Goal: Task Accomplishment & Management: Manage account settings

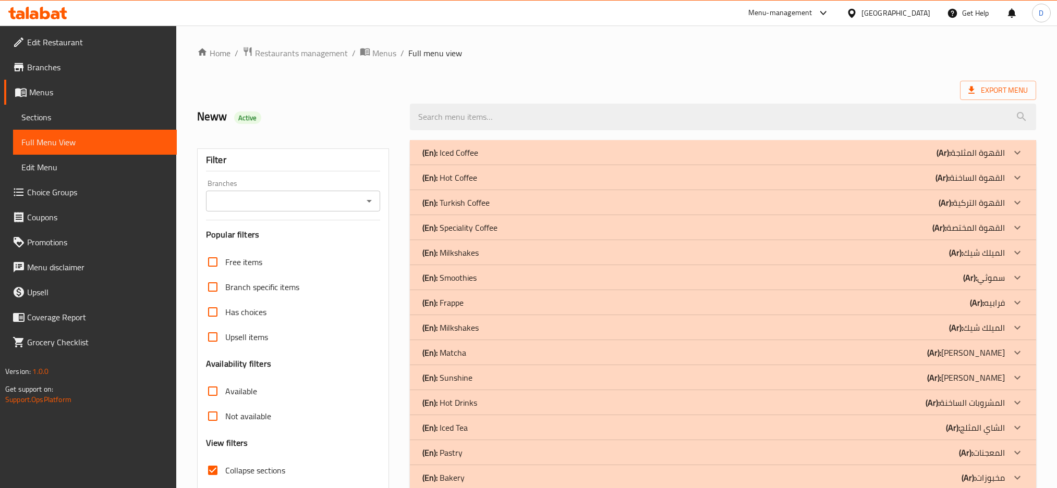
scroll to position [1177, 0]
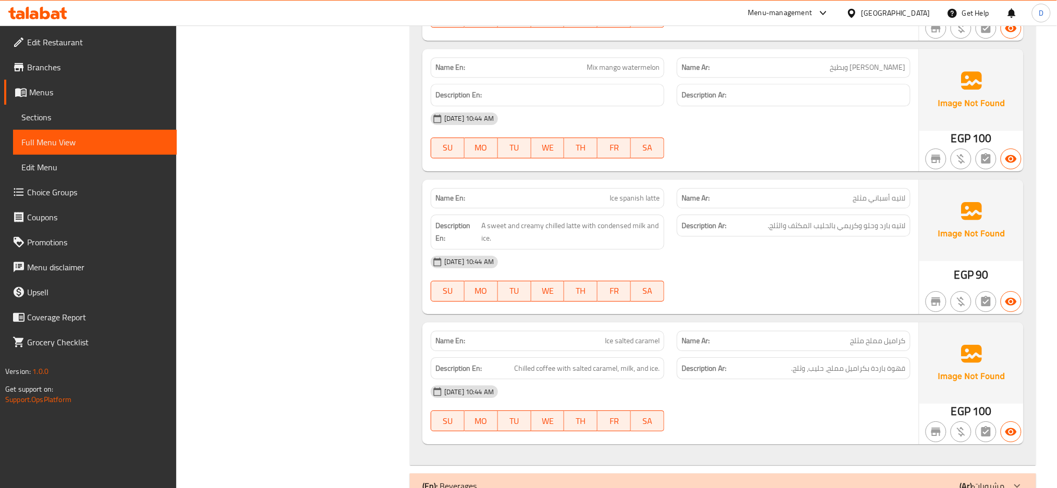
click at [668, 250] on div "[DATE] 10:44 AM" at bounding box center [670, 262] width 492 height 25
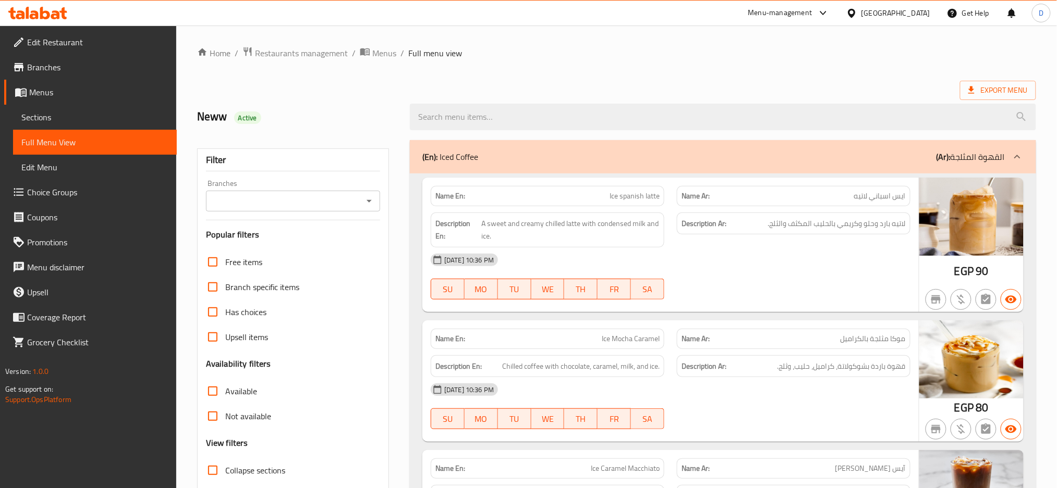
scroll to position [13092, 0]
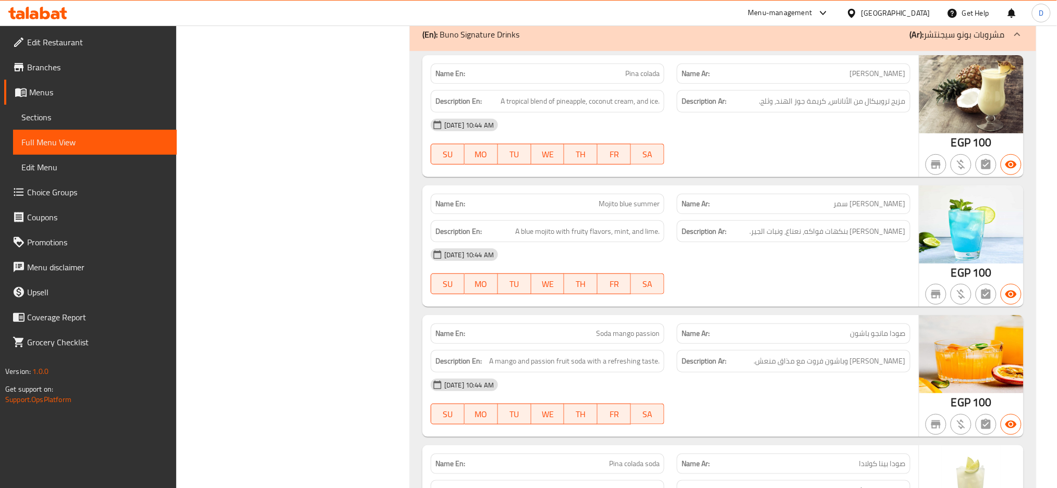
copy span "Mojito blue summer"
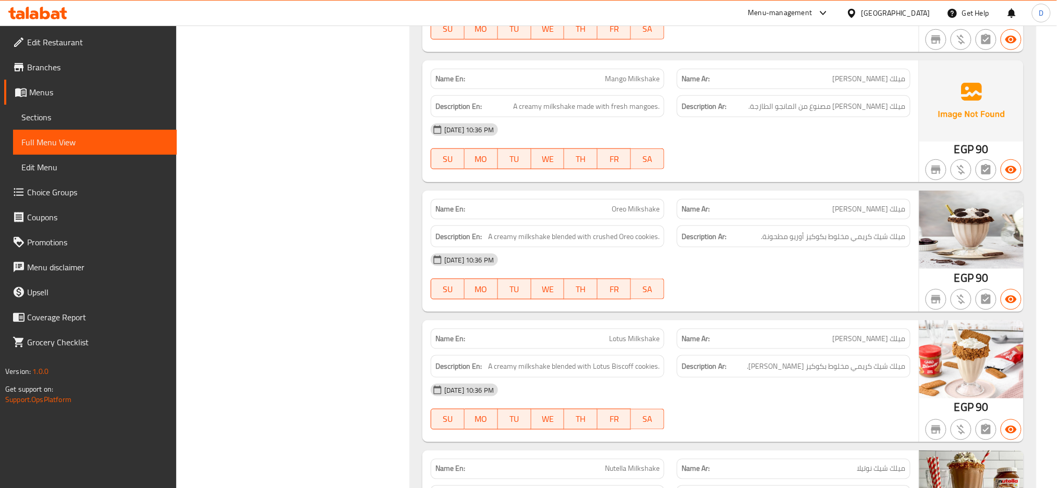
scroll to position [10586, 0]
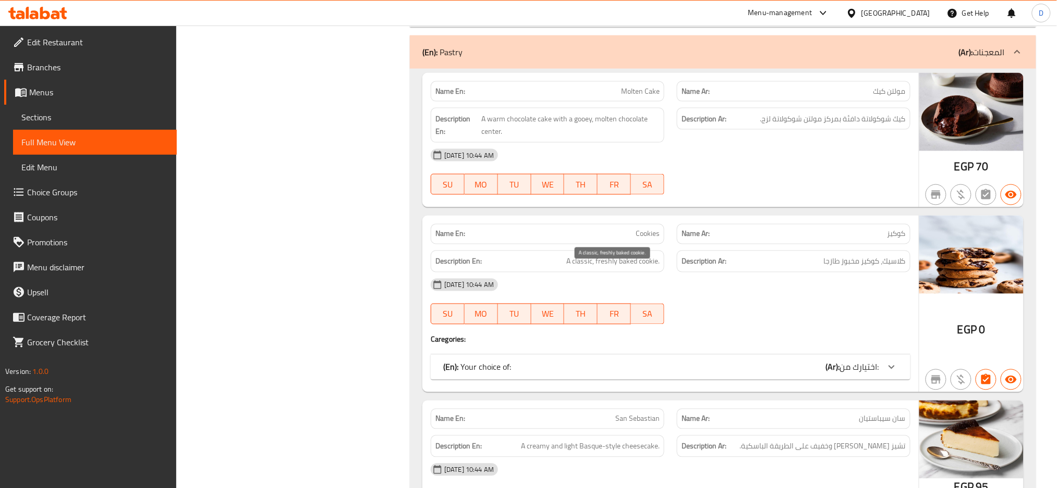
click at [653, 268] on span "A classic, freshly baked cookie." at bounding box center [612, 261] width 93 height 13
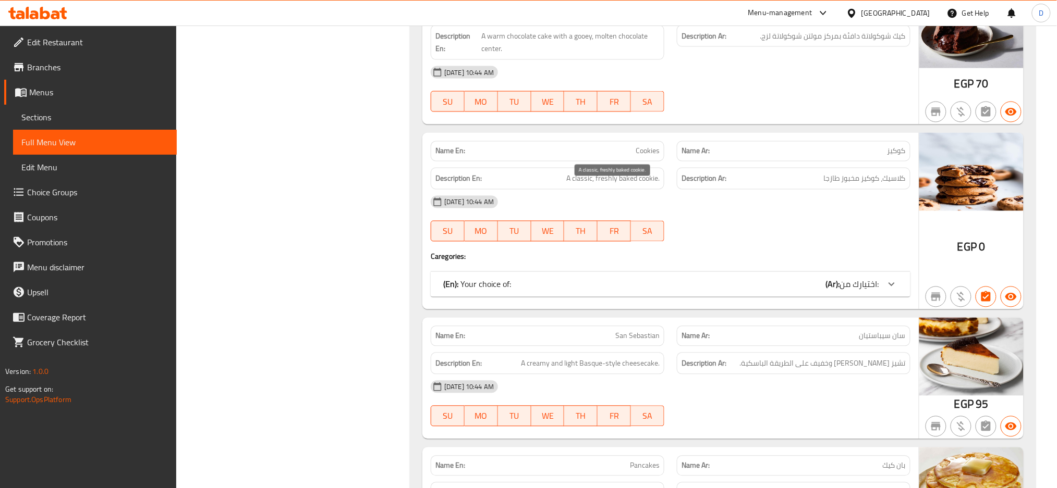
scroll to position [11217, 0]
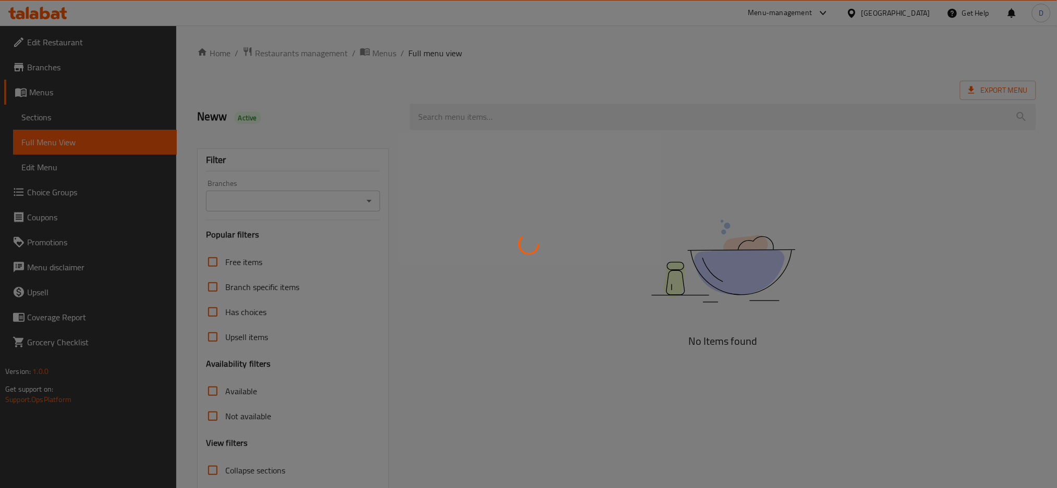
click at [119, 122] on div at bounding box center [528, 244] width 1057 height 488
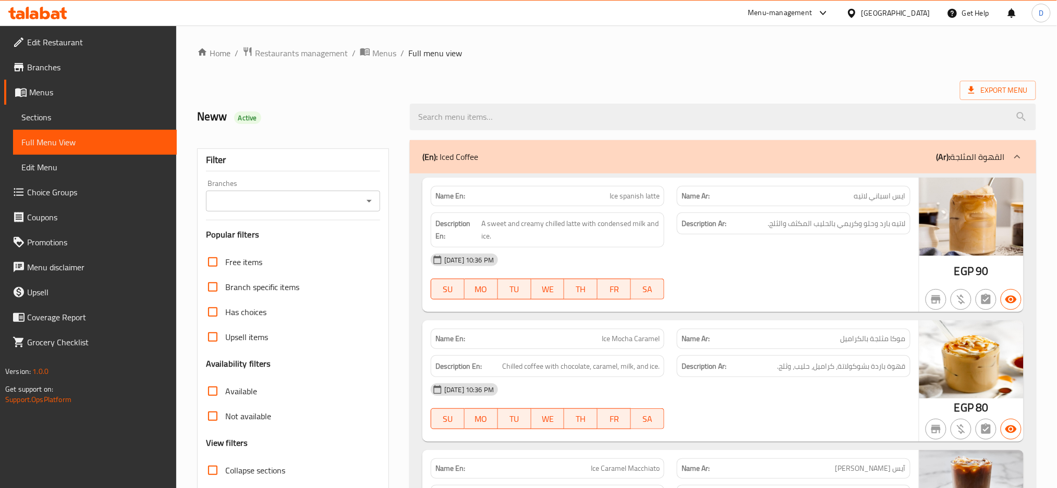
click at [101, 117] on span "Sections" at bounding box center [94, 117] width 147 height 13
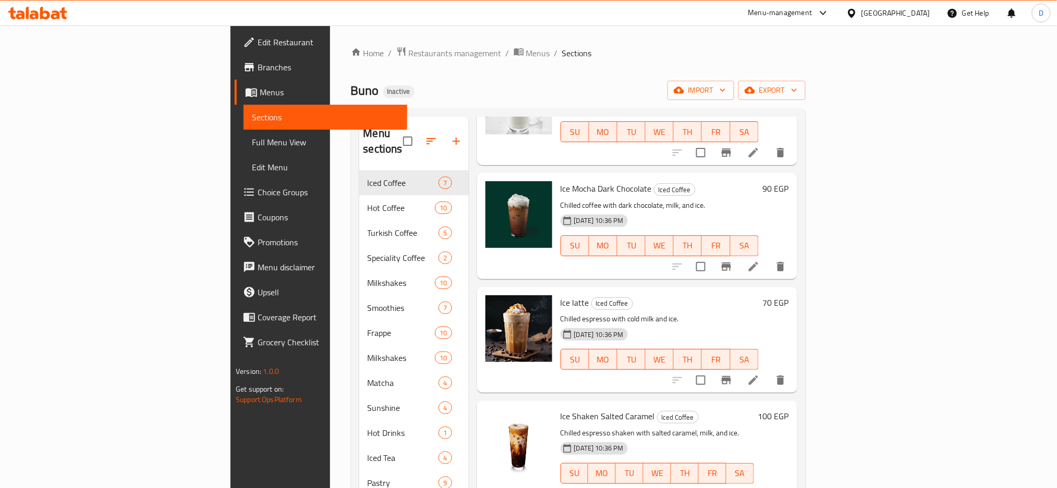
scroll to position [146, 0]
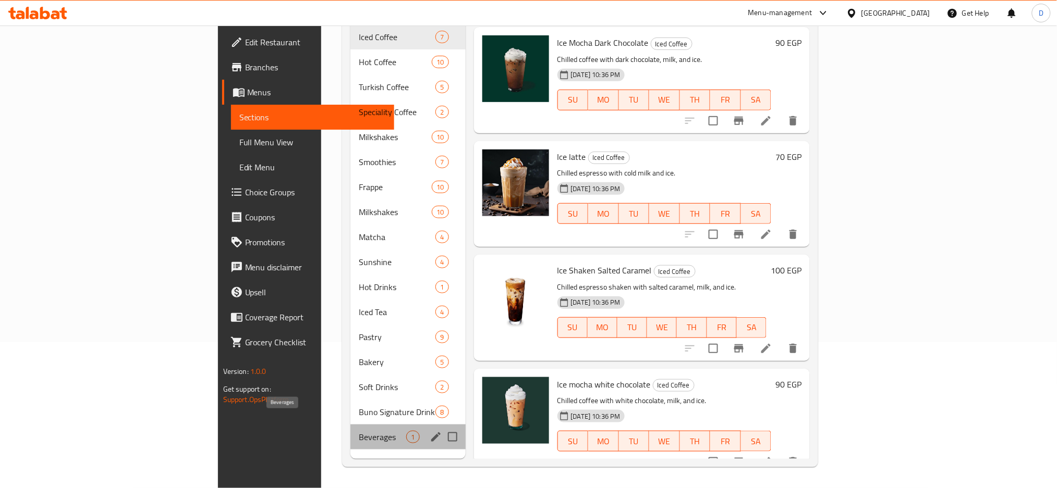
click at [359, 431] on span "Beverages" at bounding box center [382, 437] width 47 height 13
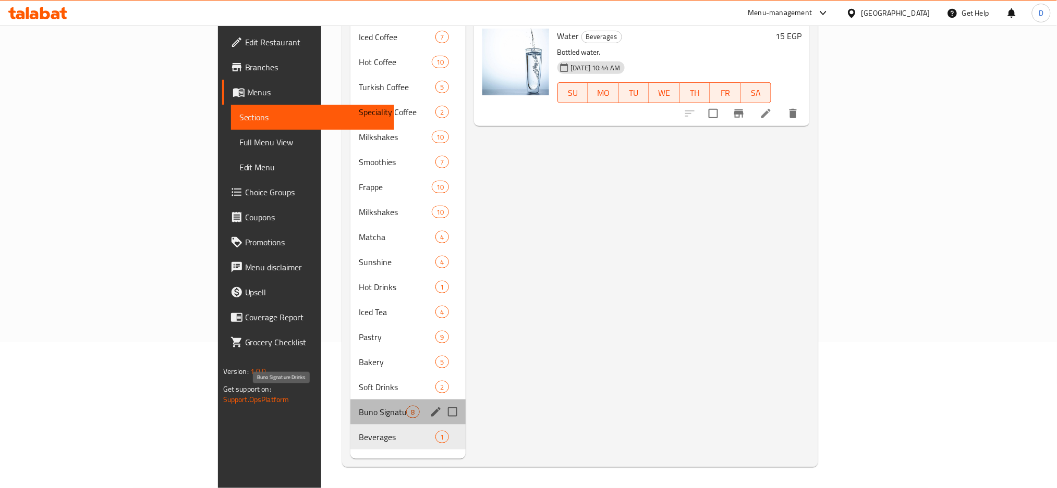
click at [359, 406] on span "Buno Signature Drinks" at bounding box center [382, 412] width 47 height 13
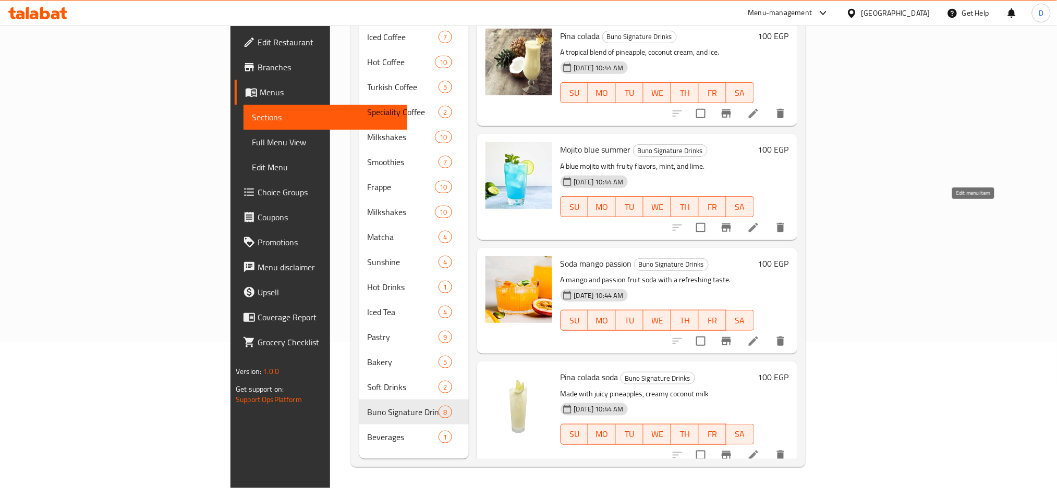
click at [759, 222] on icon at bounding box center [753, 228] width 13 height 13
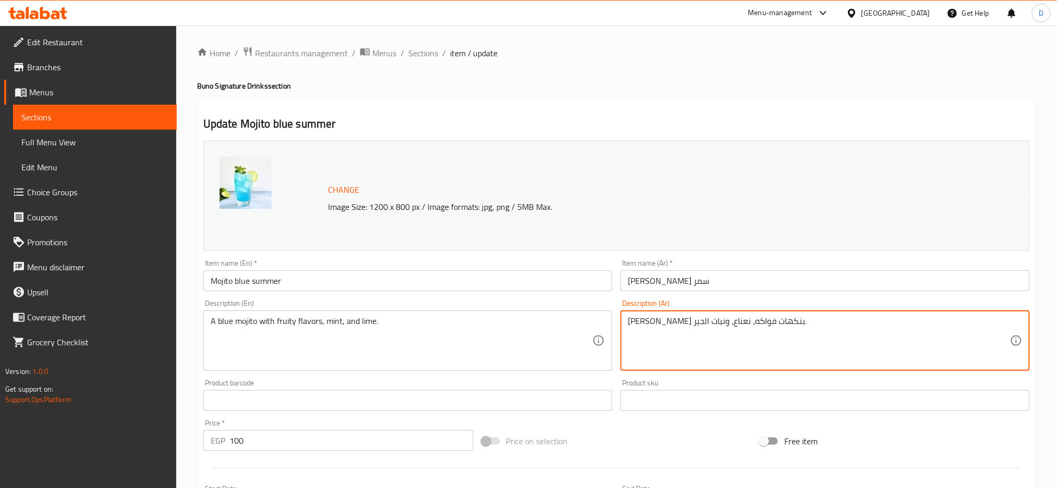
click at [673, 322] on textarea "[PERSON_NAME] بنكهات فواكه، نعناع، ونبات الجير." at bounding box center [819, 341] width 382 height 50
paste textarea "حامض."
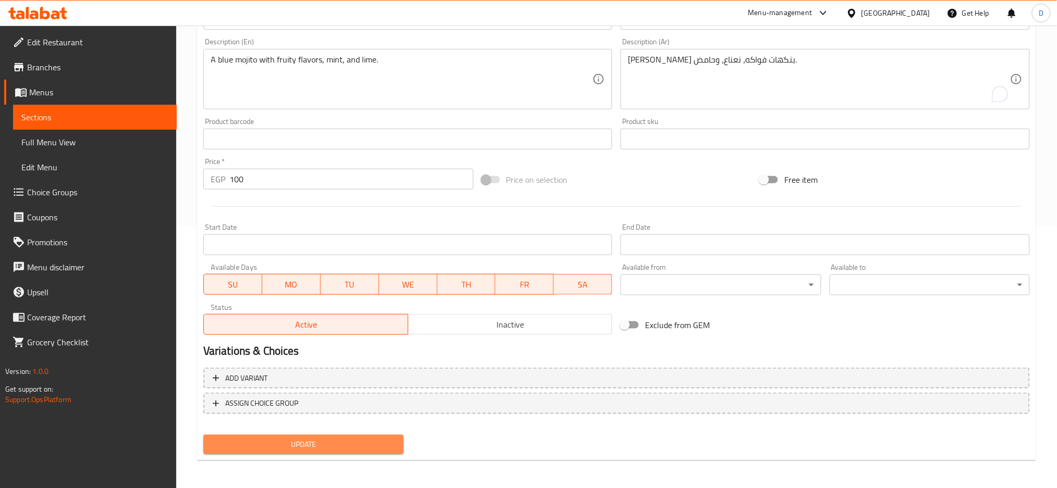
click at [374, 443] on span "Update" at bounding box center [303, 444] width 183 height 13
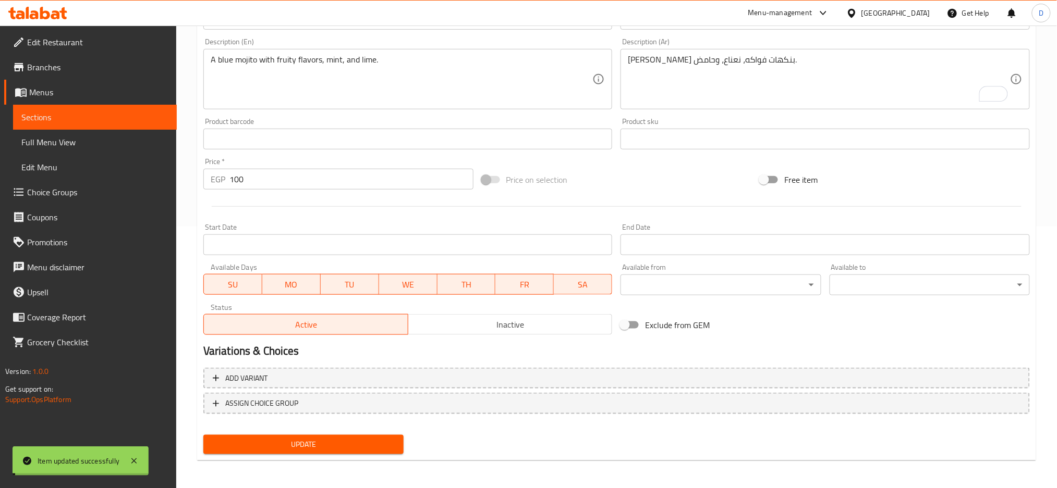
scroll to position [0, 0]
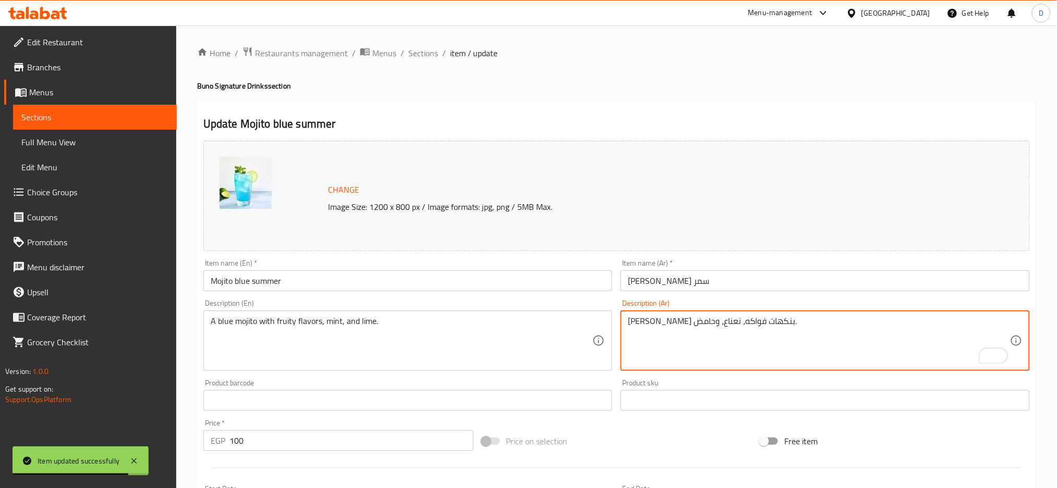
click at [737, 325] on textarea "[PERSON_NAME] بنكهات فواكه، نعناع، وحامض." at bounding box center [819, 341] width 382 height 50
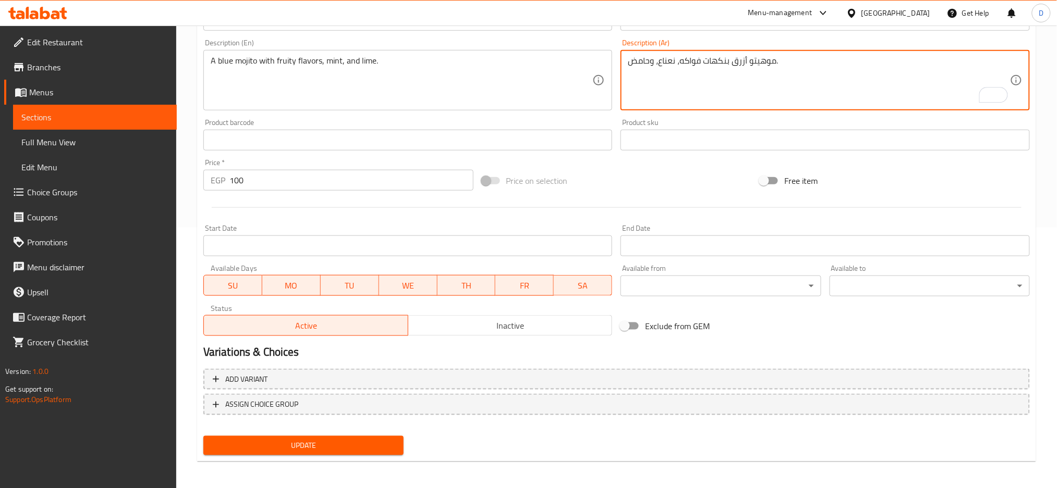
scroll to position [262, 0]
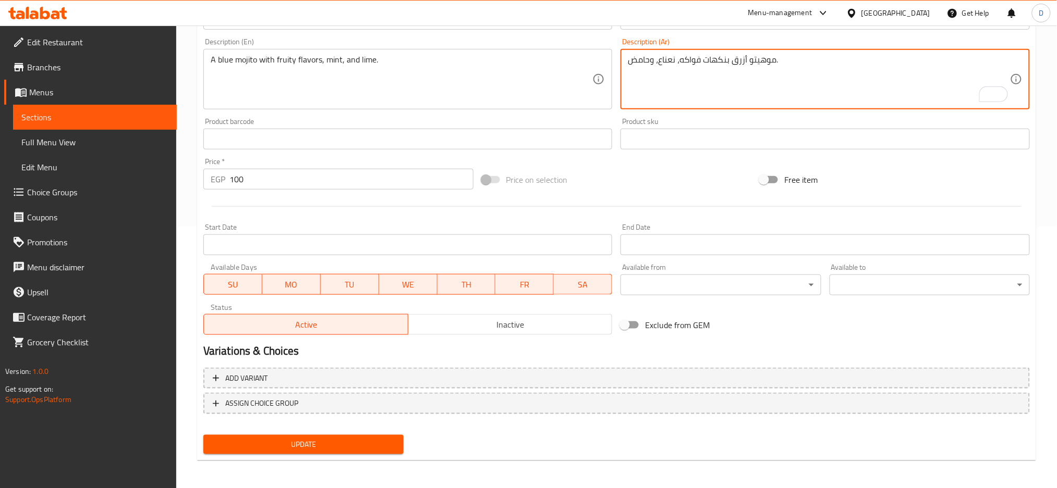
type textarea "موهيتو أزرق بنكهات فواكه، نعناع، وحامض."
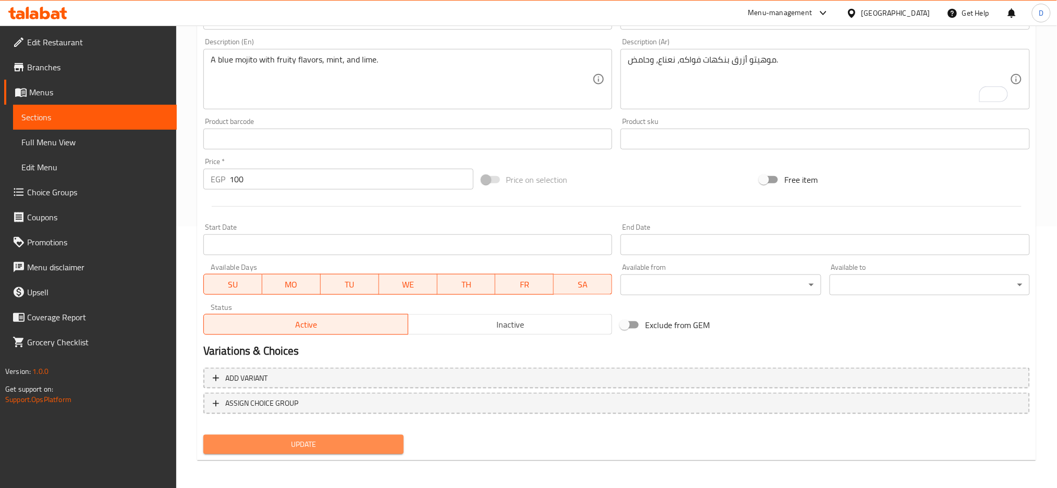
click at [371, 440] on span "Update" at bounding box center [303, 444] width 183 height 13
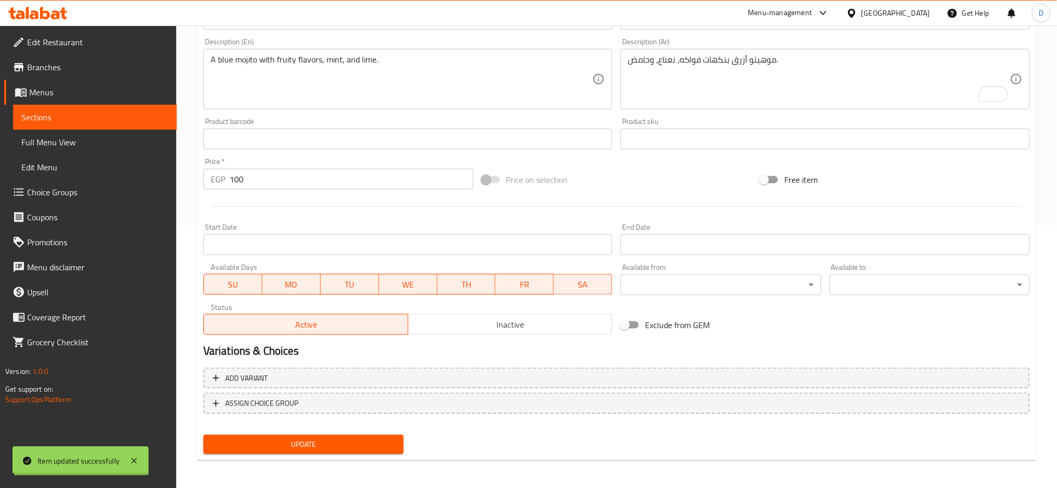
scroll to position [0, 0]
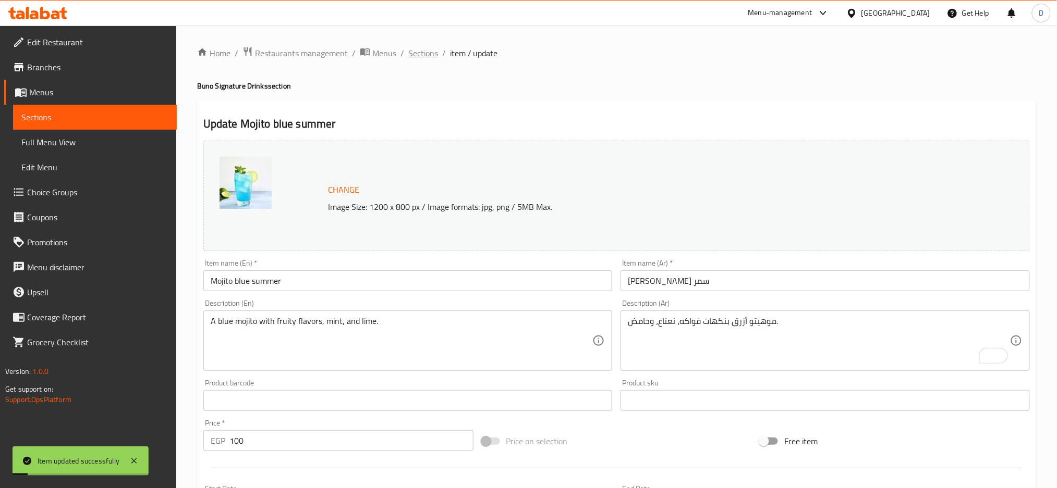
click at [422, 47] on span "Sections" at bounding box center [423, 53] width 30 height 13
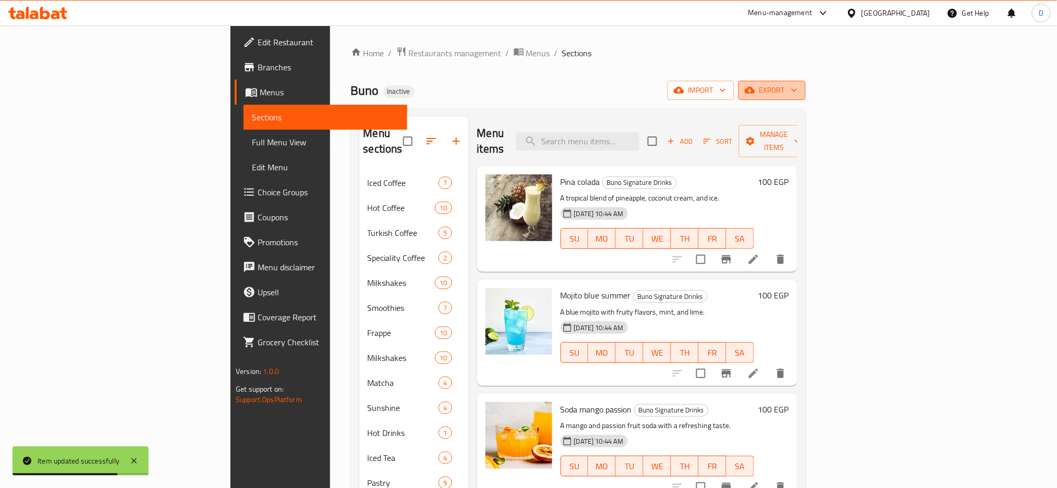
click at [797, 92] on span "export" at bounding box center [771, 90] width 51 height 13
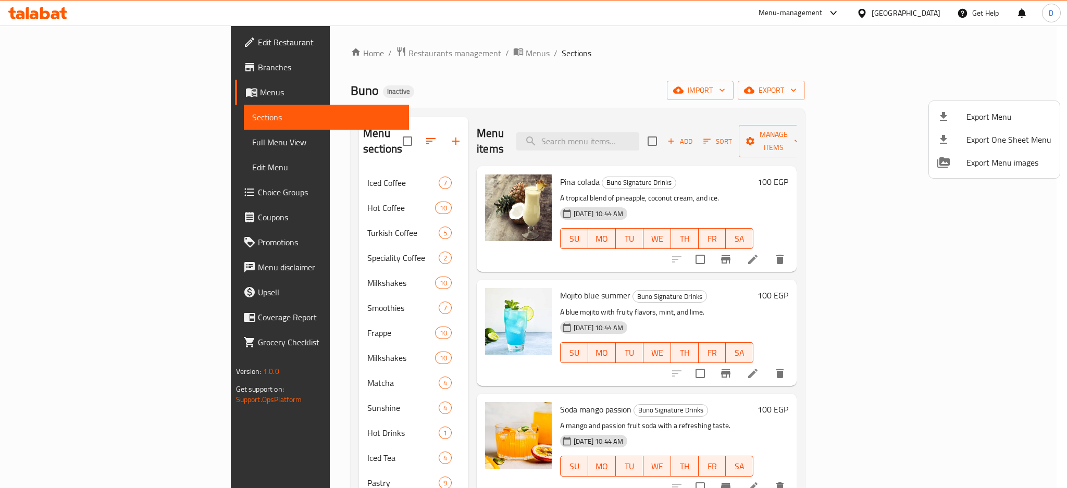
click at [846, 79] on div at bounding box center [533, 244] width 1067 height 488
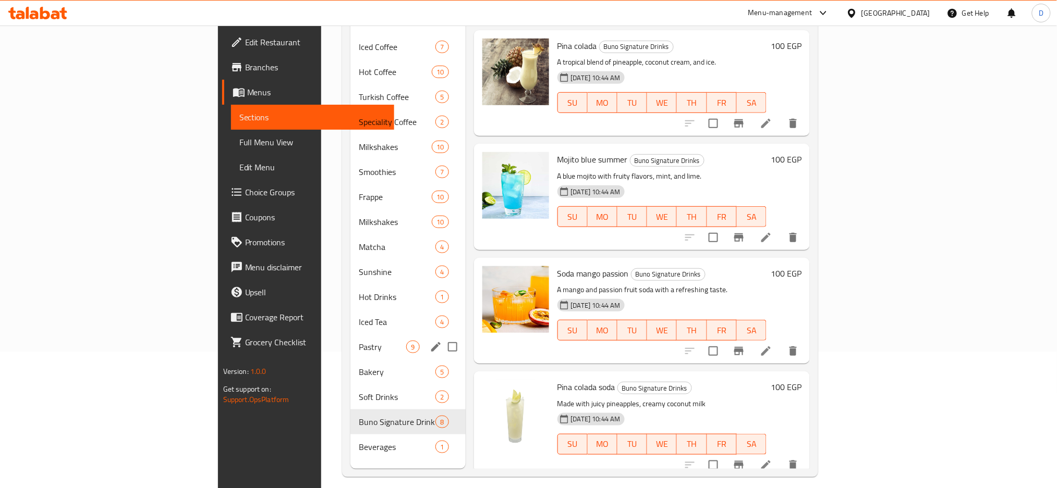
scroll to position [142, 0]
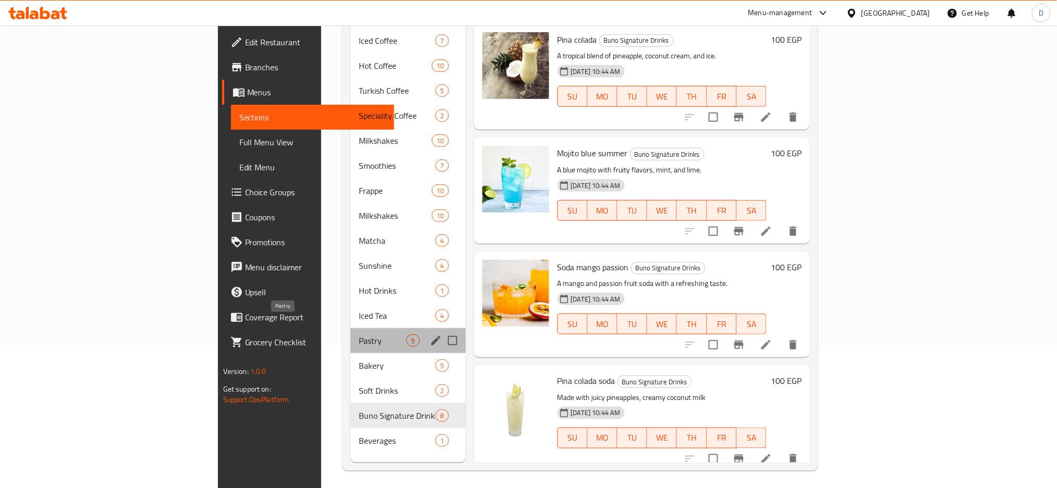
click at [359, 335] on span "Pastry" at bounding box center [382, 341] width 47 height 13
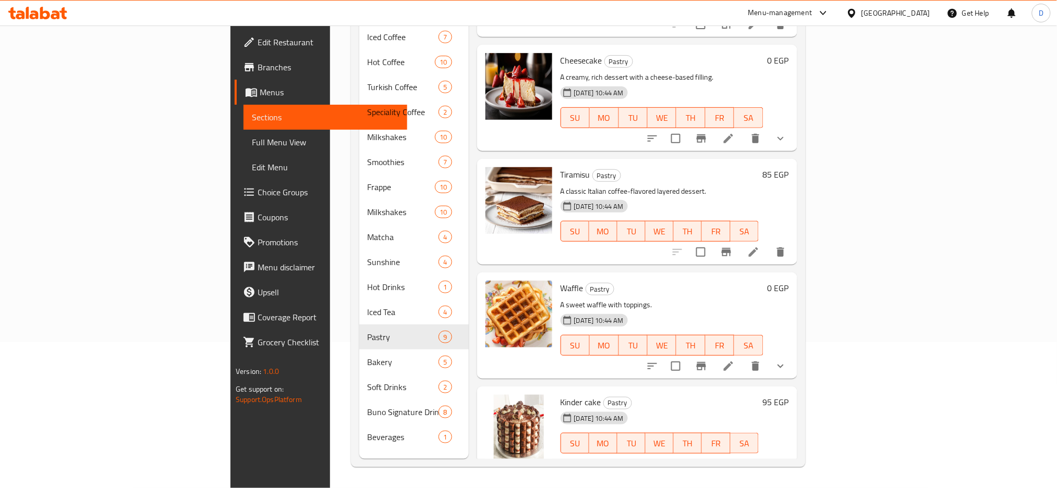
scroll to position [515, 0]
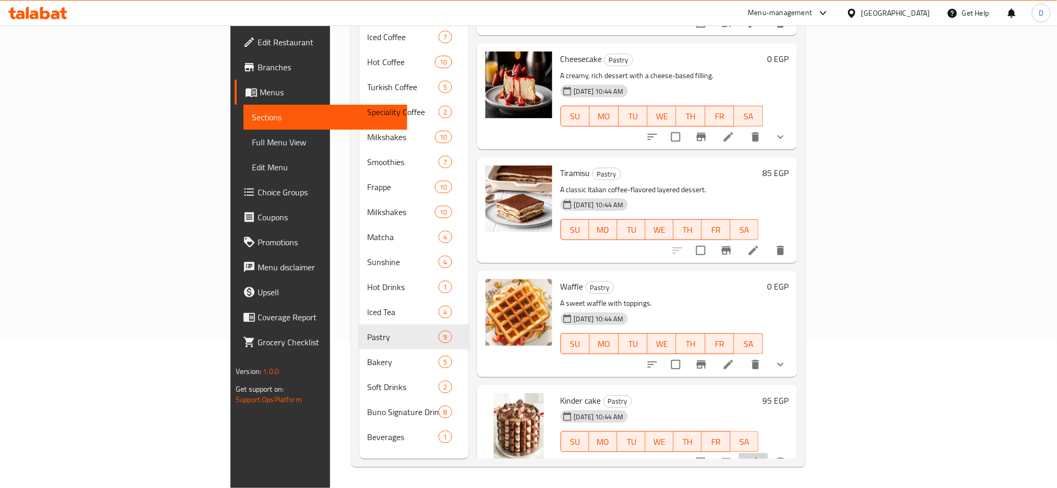
click at [768, 454] on li at bounding box center [753, 462] width 29 height 19
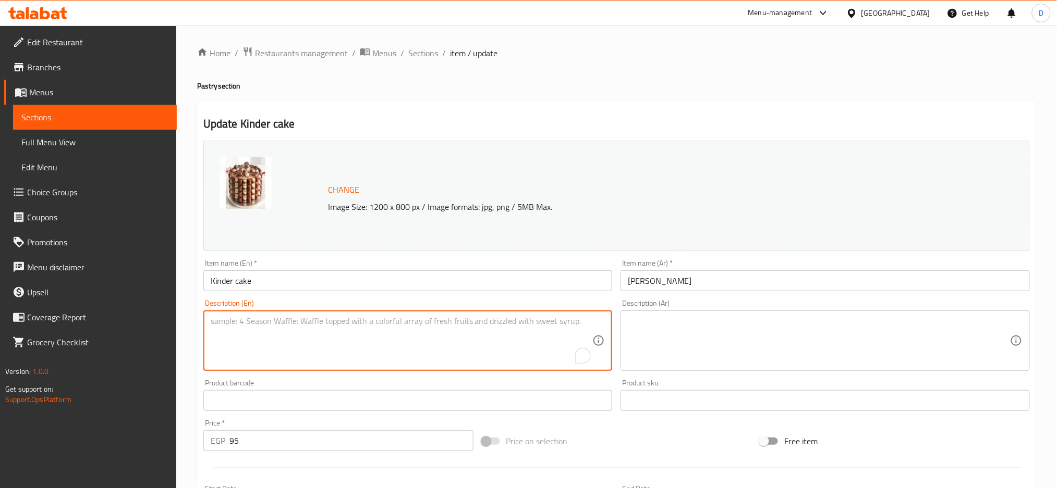
click at [486, 346] on textarea "To enrich screen reader interactions, please activate Accessibility in Grammarl…" at bounding box center [402, 341] width 382 height 50
paste textarea "Cake with Kinder chocolate flavors ."
type textarea "Cake with Kinder chocolate flavors ."
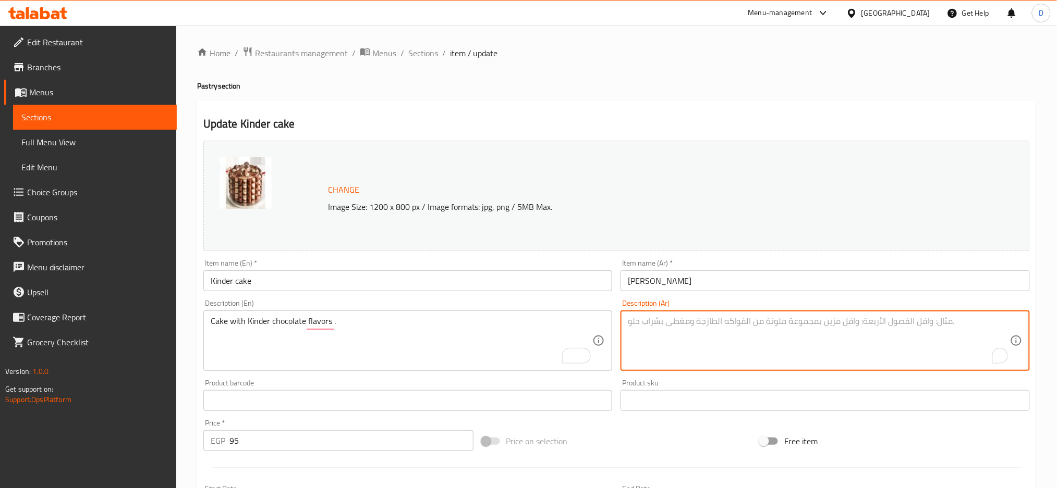
click at [684, 342] on textarea "To enrich screen reader interactions, please activate Accessibility in Grammarl…" at bounding box center [819, 341] width 382 height 50
paste textarea "كيكة بنكهة شوكولاتة كيندر ."
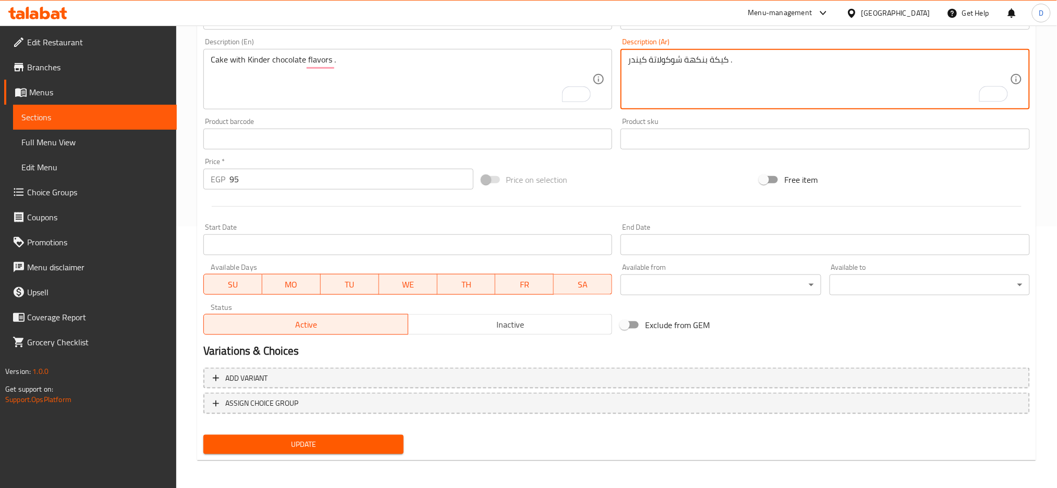
type textarea "كيكة بنكهة شوكولاتة كيندر ."
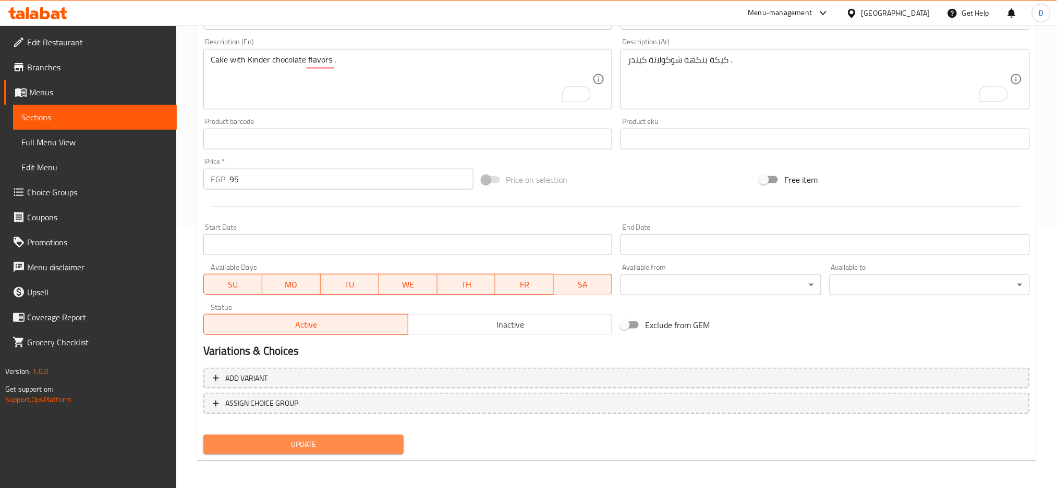
click at [395, 449] on button "Update" at bounding box center [303, 444] width 200 height 19
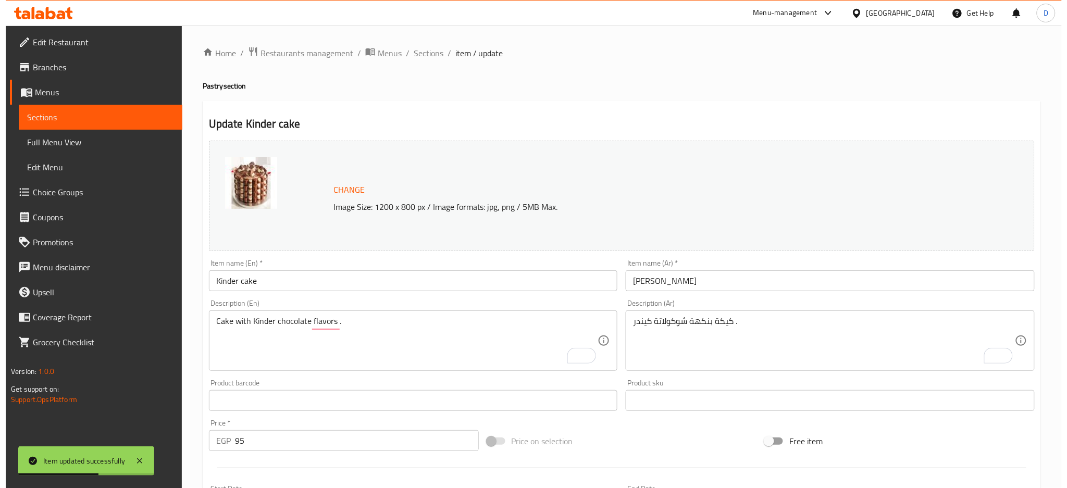
scroll to position [1, 0]
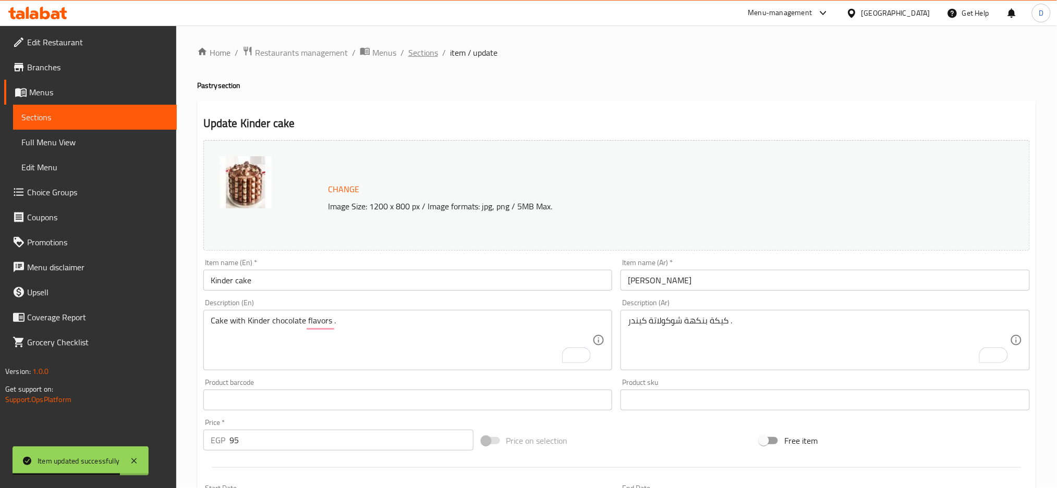
click at [423, 54] on span "Sections" at bounding box center [423, 52] width 30 height 13
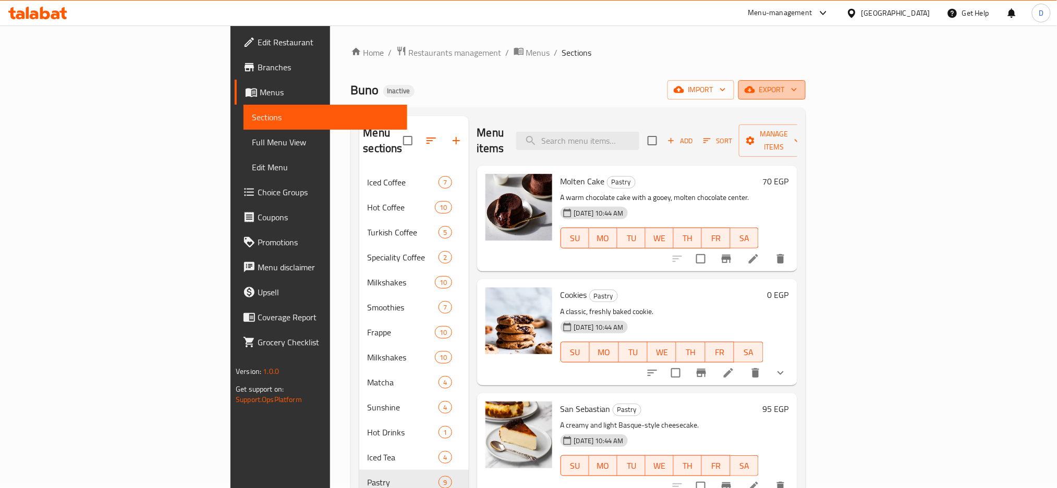
click at [797, 94] on span "export" at bounding box center [771, 89] width 51 height 13
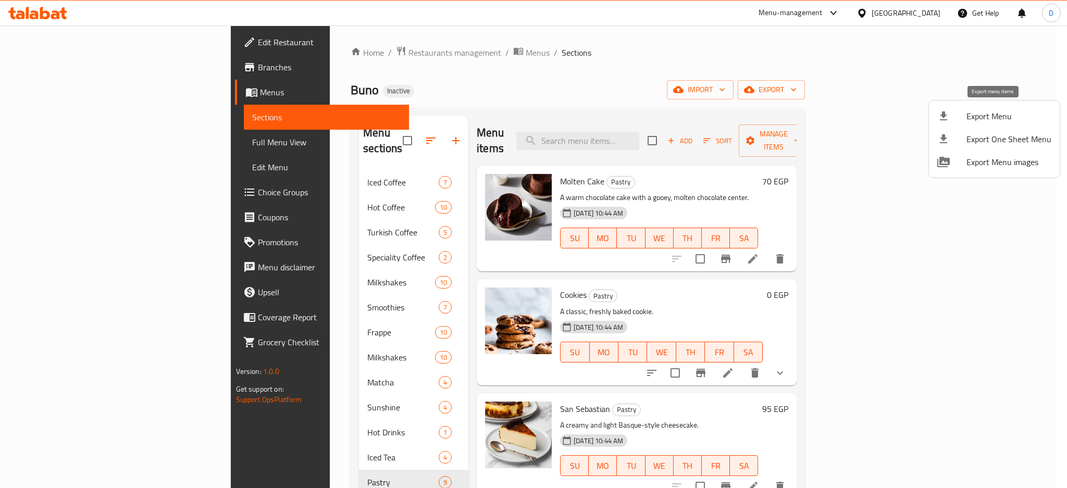
click at [986, 115] on span "Export Menu" at bounding box center [1009, 116] width 85 height 13
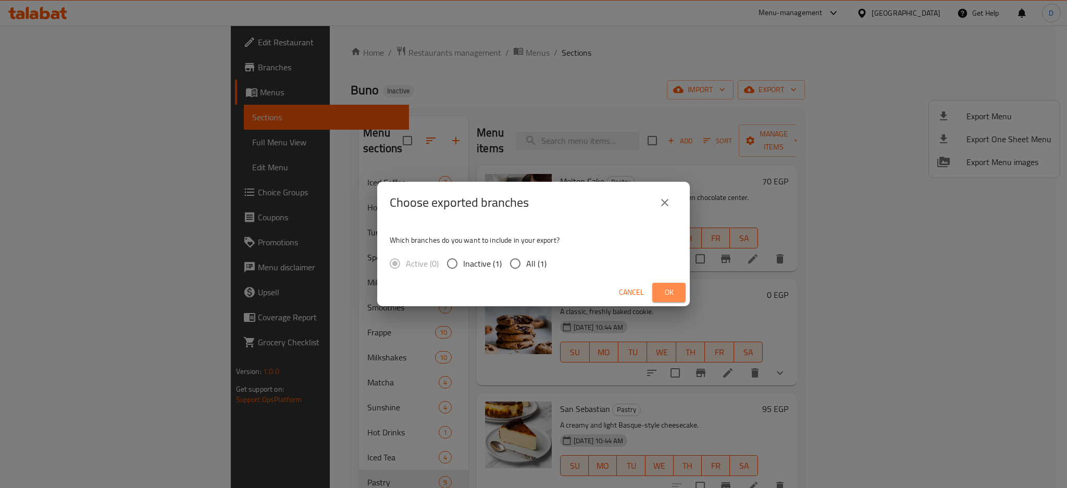
click at [668, 294] on span "Ok" at bounding box center [669, 292] width 17 height 13
